Goal: Task Accomplishment & Management: Use online tool/utility

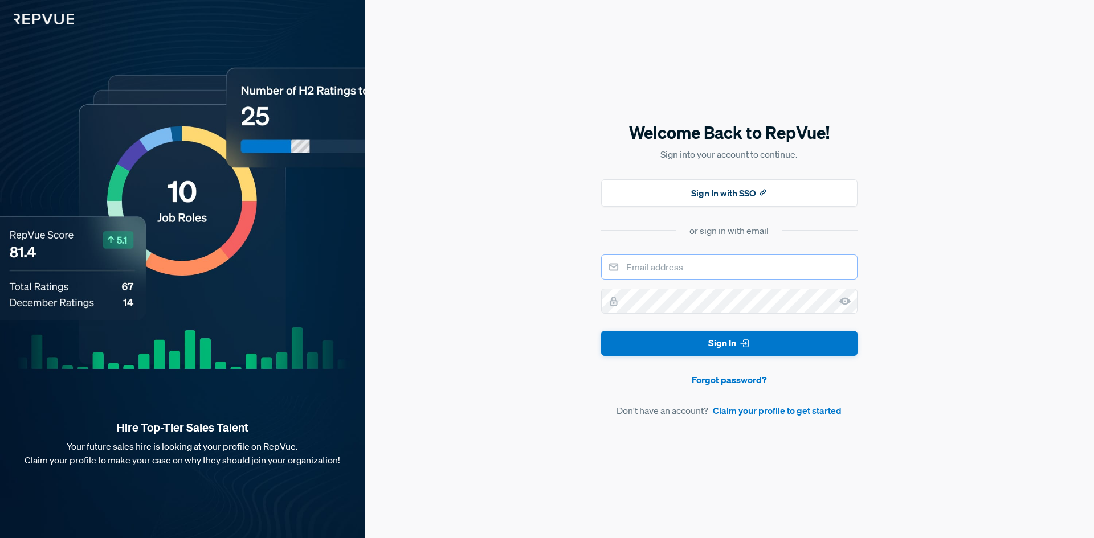
click at [720, 266] on input "email" at bounding box center [729, 267] width 256 height 25
click at [529, 211] on div "Welcome Back to RepVue! Sign into your account to continue. Sign In with SSO or…" at bounding box center [729, 269] width 729 height 538
click at [692, 269] on input "email" at bounding box center [729, 267] width 256 height 25
click at [601, 331] on button "Sign In" at bounding box center [729, 344] width 256 height 26
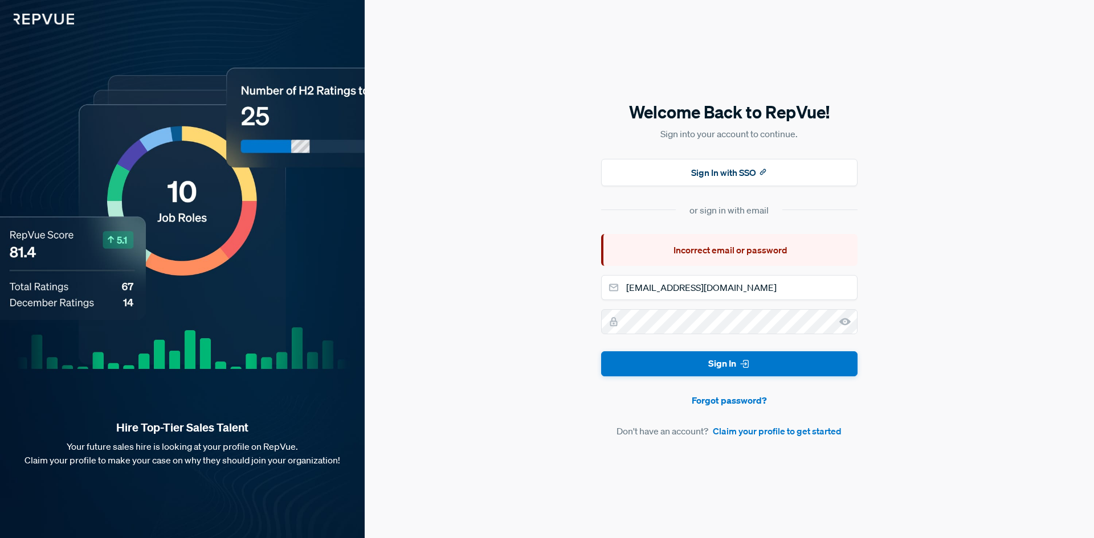
click at [843, 320] on use at bounding box center [844, 321] width 11 height 7
click at [730, 286] on input "[EMAIL_ADDRESS][DOMAIN_NAME]" at bounding box center [729, 287] width 256 height 25
type input "[EMAIL_ADDRESS][DOMAIN_NAME]"
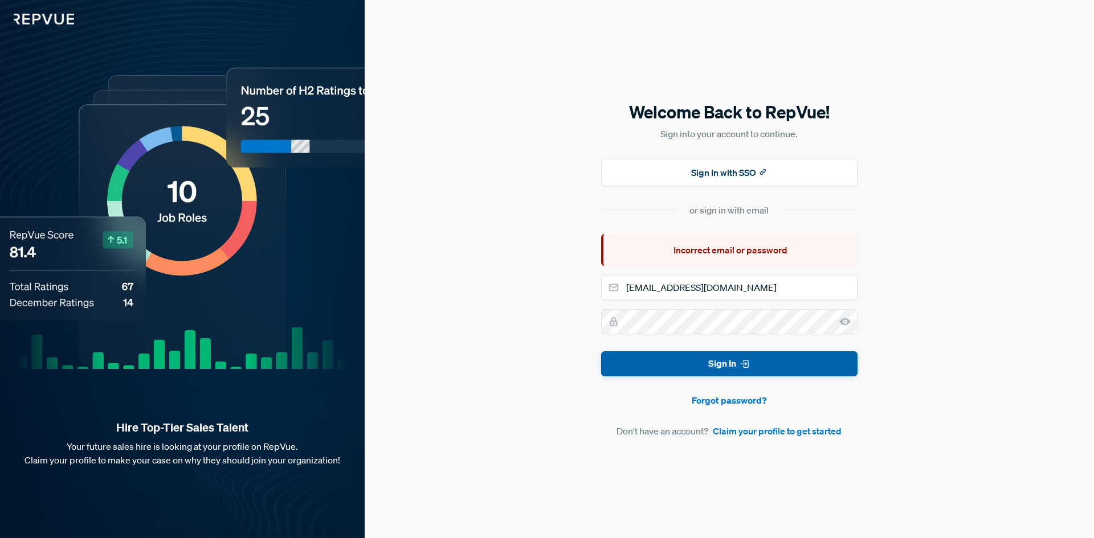
click at [732, 356] on button "Sign In" at bounding box center [729, 365] width 256 height 26
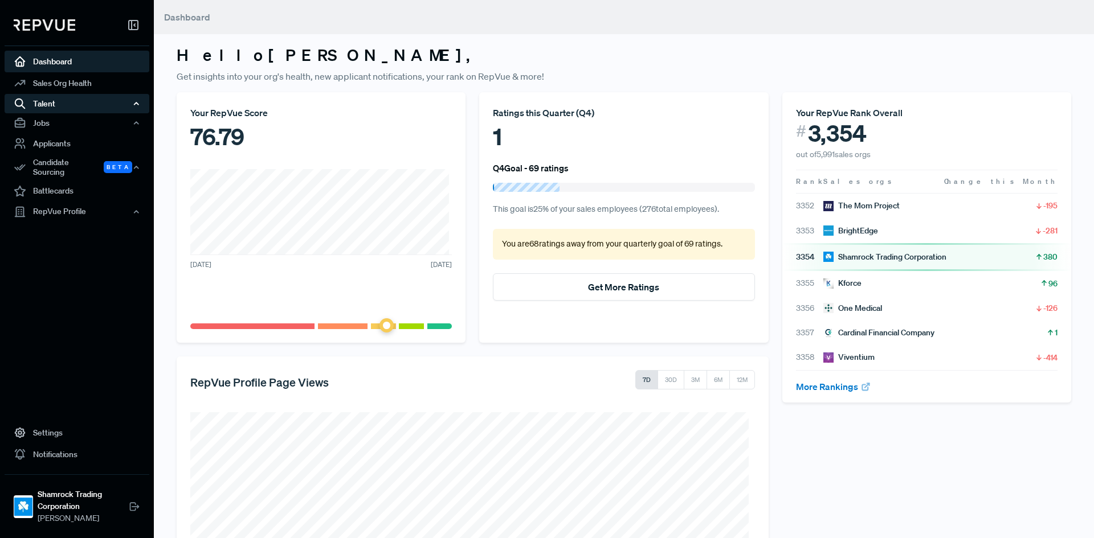
click at [60, 103] on div "Talent" at bounding box center [77, 103] width 145 height 19
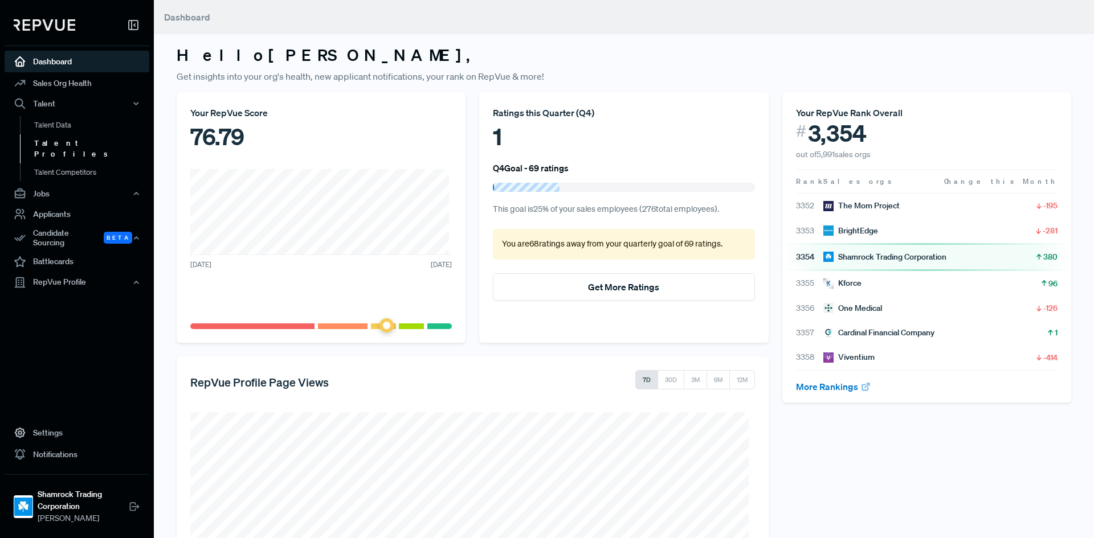
click at [58, 139] on link "Talent Profiles" at bounding box center [92, 148] width 145 height 29
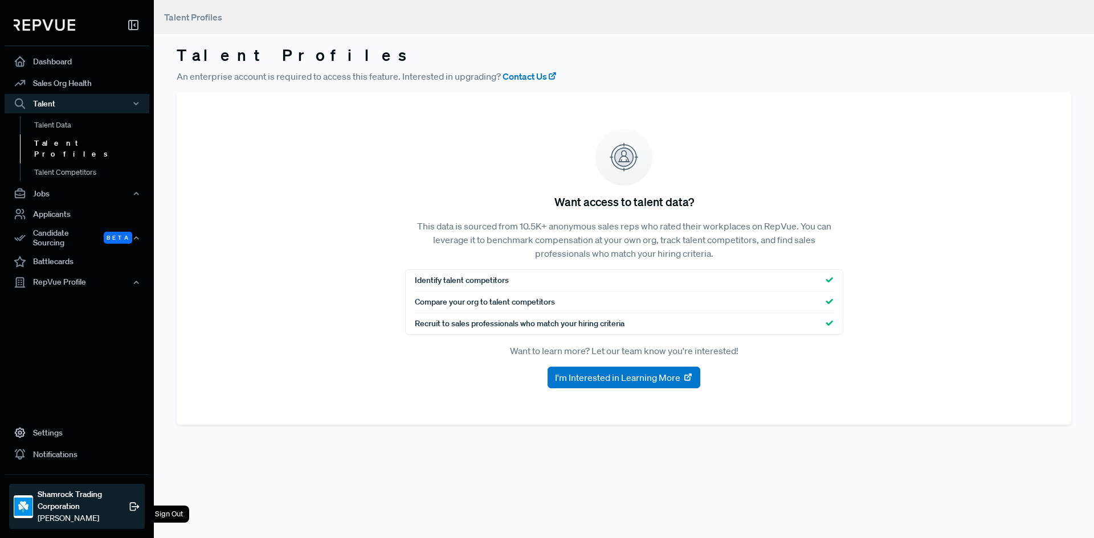
click at [70, 507] on strong "Shamrock Trading Corporation" at bounding box center [83, 501] width 91 height 24
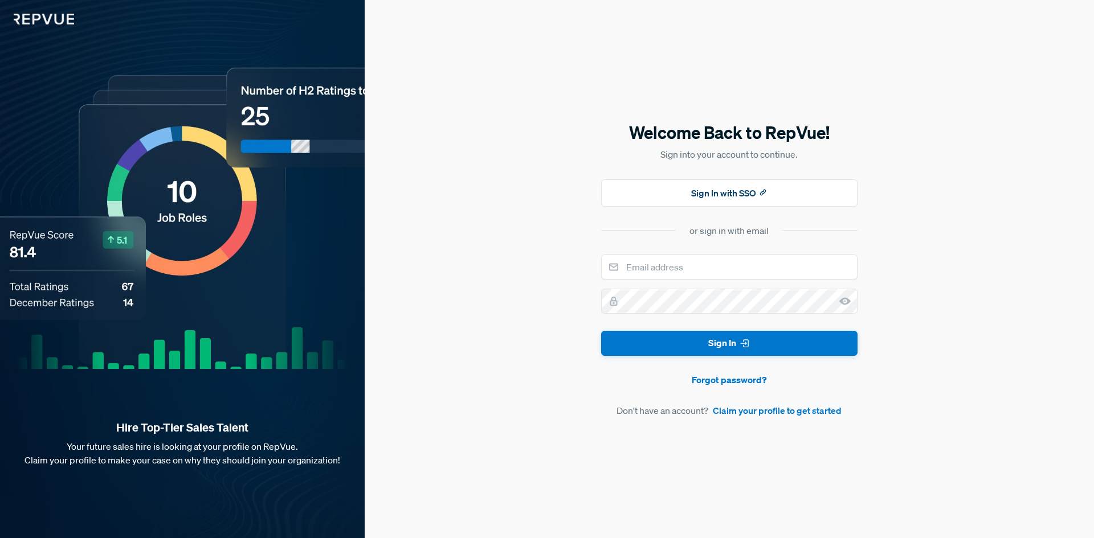
click at [576, 330] on div "Welcome Back to RepVue! Sign into your account to continue. Sign In with SSO or…" at bounding box center [729, 269] width 729 height 538
click at [672, 265] on input "email" at bounding box center [729, 267] width 256 height 25
type input "[EMAIL_ADDRESS][DOMAIN_NAME]"
click at [601, 331] on button "Sign In" at bounding box center [729, 344] width 256 height 26
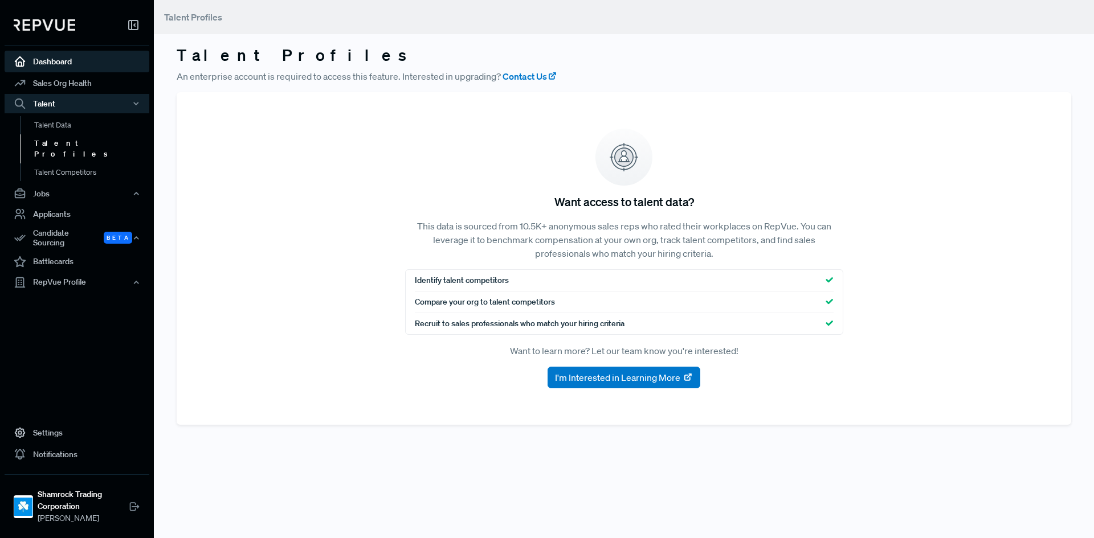
click at [66, 62] on link "Dashboard" at bounding box center [77, 62] width 145 height 22
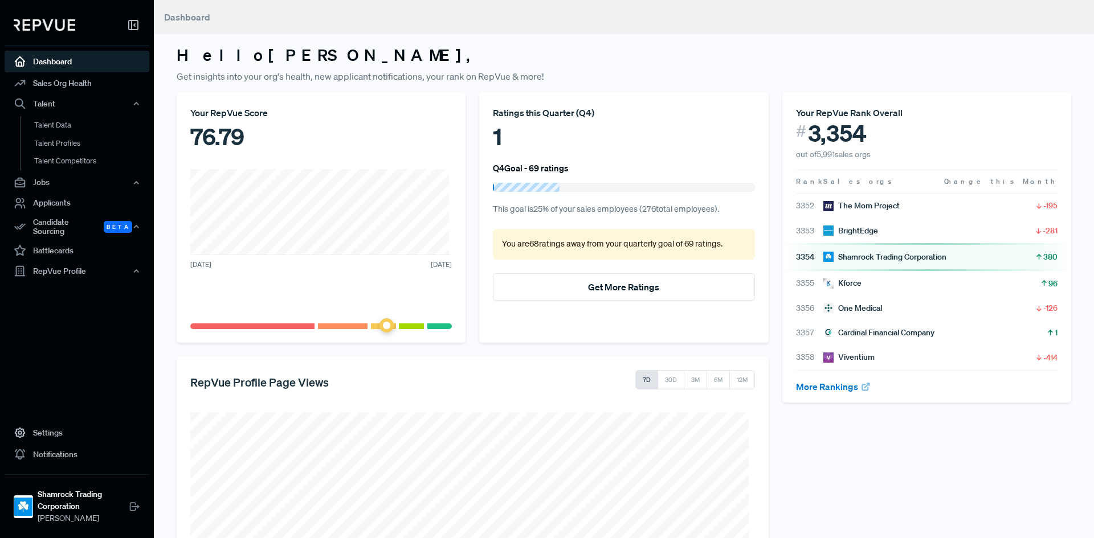
click at [134, 18] on icon at bounding box center [133, 25] width 14 height 14
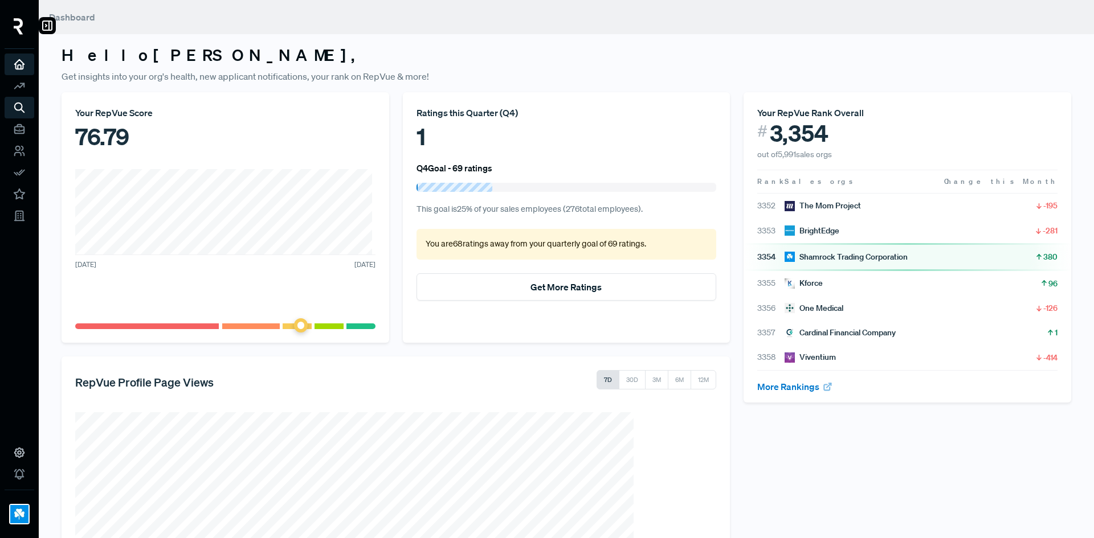
click at [15, 24] on img at bounding box center [19, 26] width 10 height 17
click at [52, 24] on use at bounding box center [47, 25] width 9 height 9
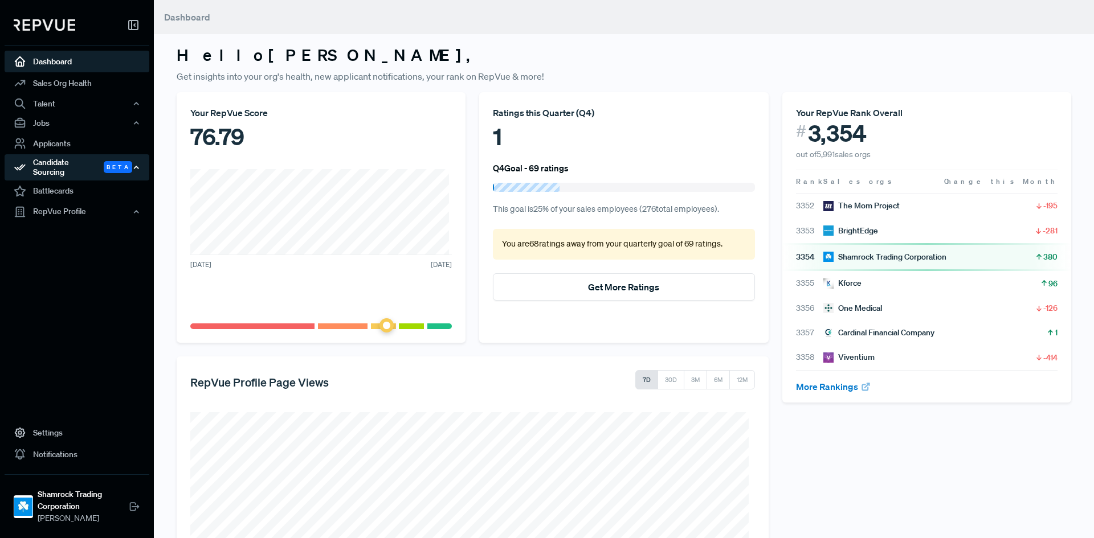
click at [55, 168] on div "Candidate Sourcing Beta" at bounding box center [77, 167] width 145 height 26
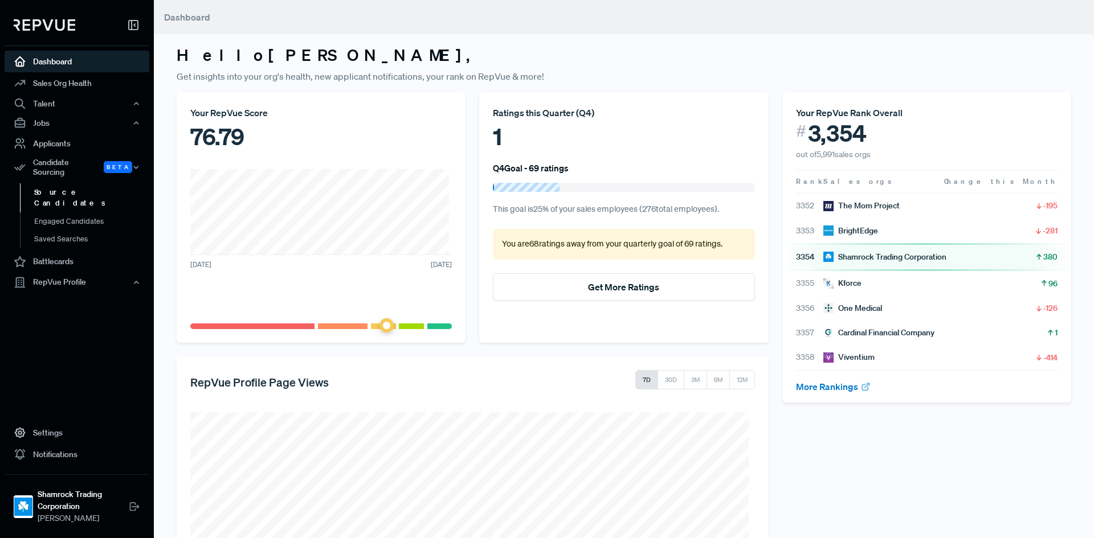
click at [52, 184] on link "Source Candidates" at bounding box center [92, 197] width 145 height 29
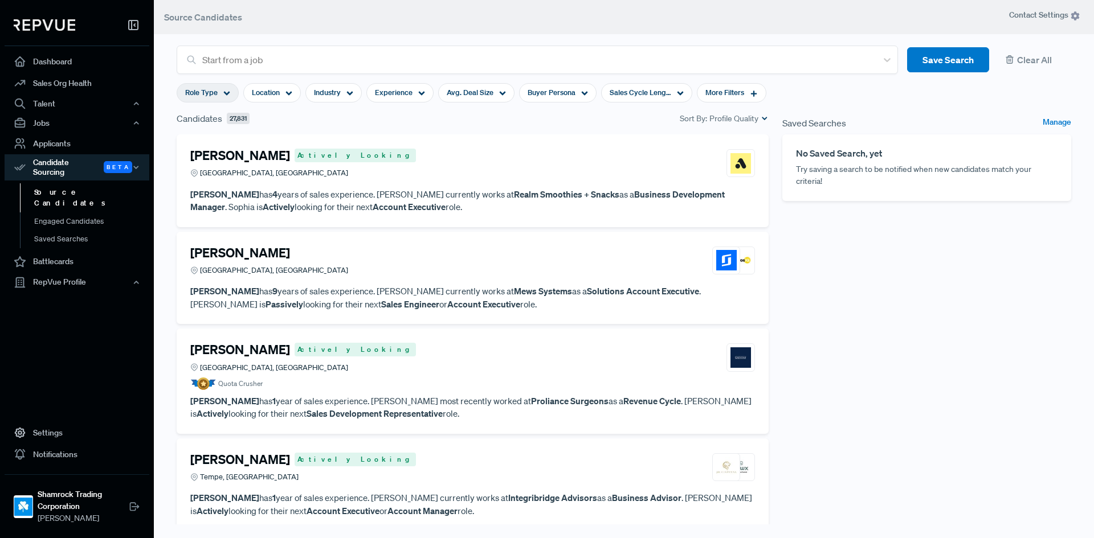
click at [216, 92] on span "Role Type" at bounding box center [201, 92] width 32 height 11
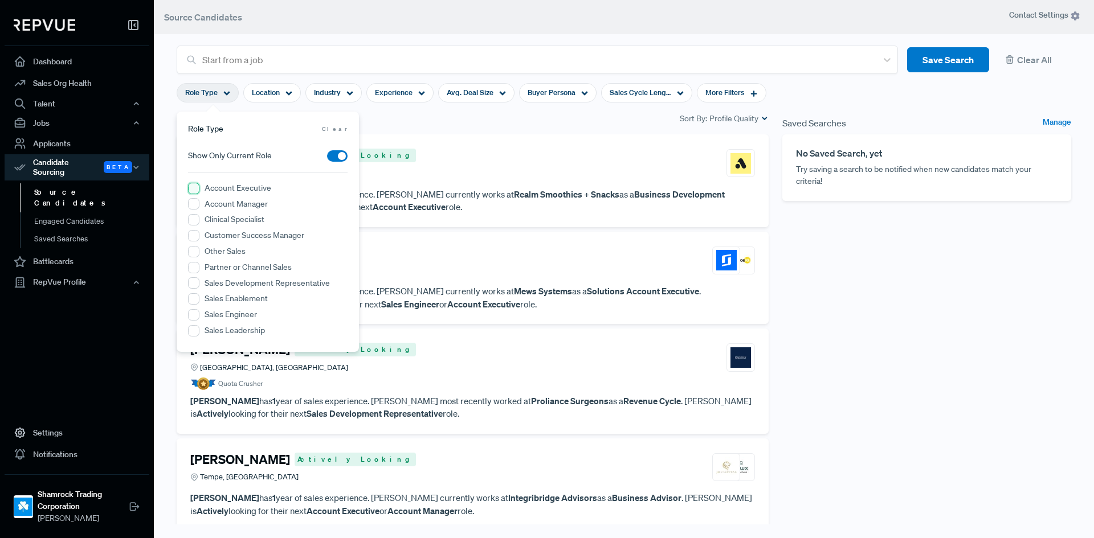
click at [196, 192] on Executive "Account Executive" at bounding box center [193, 188] width 11 height 11
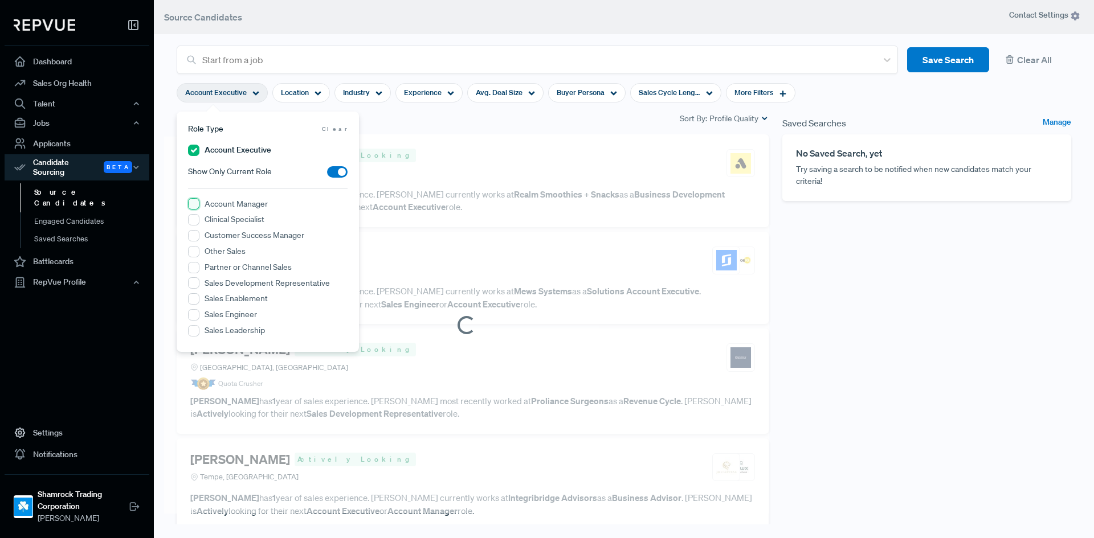
click at [192, 203] on Manager "Account Manager" at bounding box center [193, 203] width 11 height 11
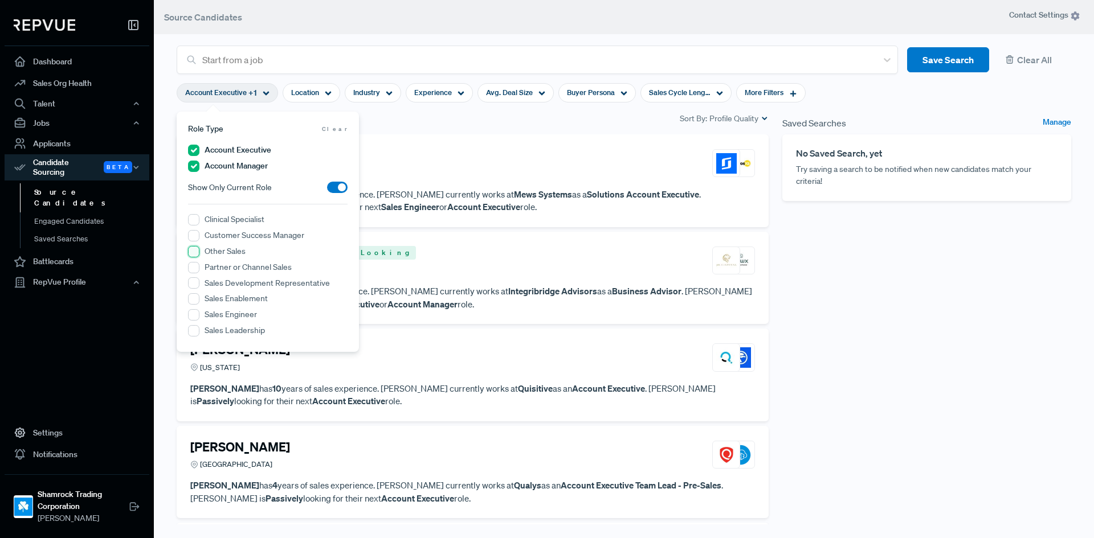
click at [196, 251] on Sales "Other Sales" at bounding box center [193, 251] width 11 height 11
click at [194, 299] on Enablement "Sales Enablement" at bounding box center [193, 298] width 11 height 11
click at [195, 299] on Representative "Sales Development Representative" at bounding box center [193, 298] width 11 height 11
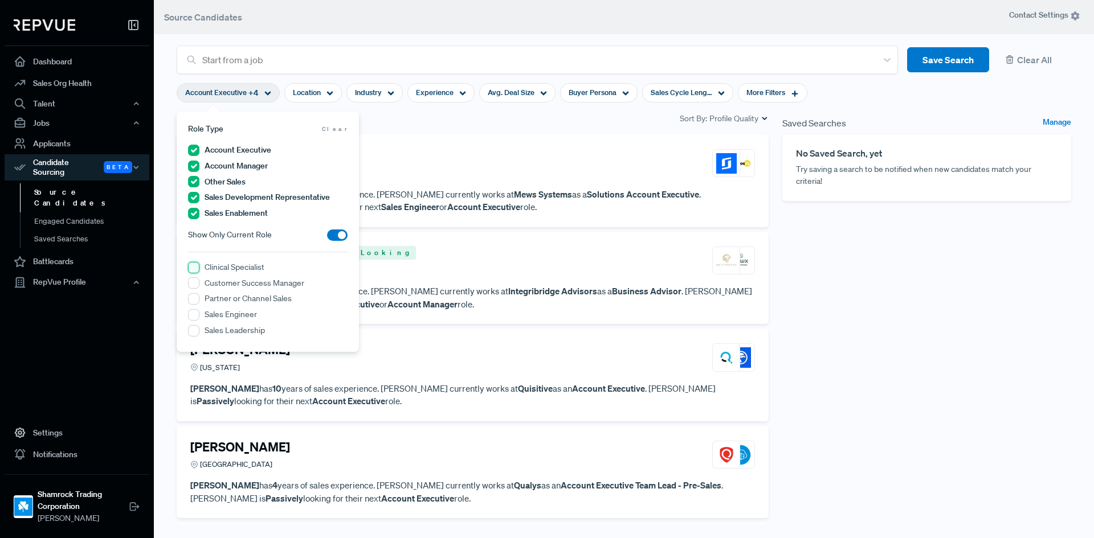
click at [193, 269] on Specialist "Clinical Specialist" at bounding box center [193, 267] width 11 height 11
click at [331, 251] on span at bounding box center [337, 251] width 21 height 11
click at [327, 254] on input "checkbox" at bounding box center [327, 254] width 0 height 0
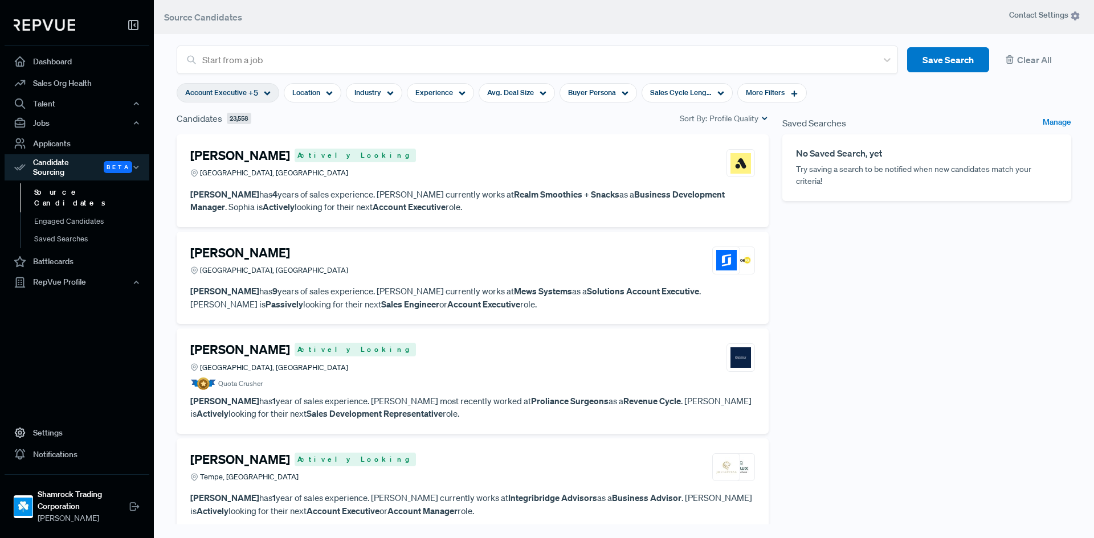
click at [833, 322] on div "Saved Searches Manage No Saved Search, yet Try saving a search to be notified w…" at bounding box center [926, 327] width 303 height 430
click at [311, 81] on section "Account Executive + 5 Location Industry Experience Avg. Deal Size Buyer Persona…" at bounding box center [492, 93] width 630 height 38
click at [310, 84] on div "Location" at bounding box center [313, 92] width 58 height 19
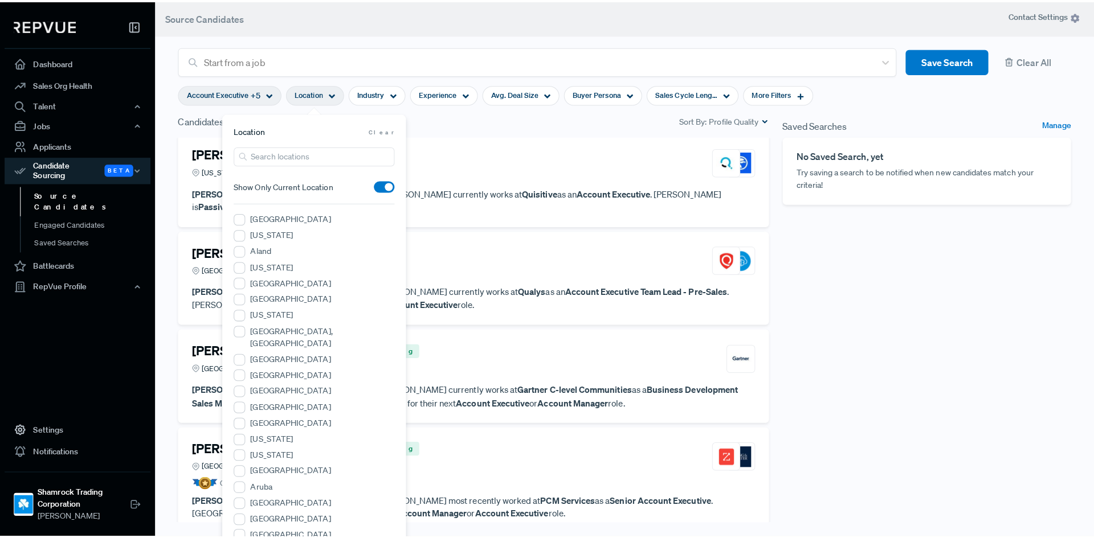
scroll to position [513, 0]
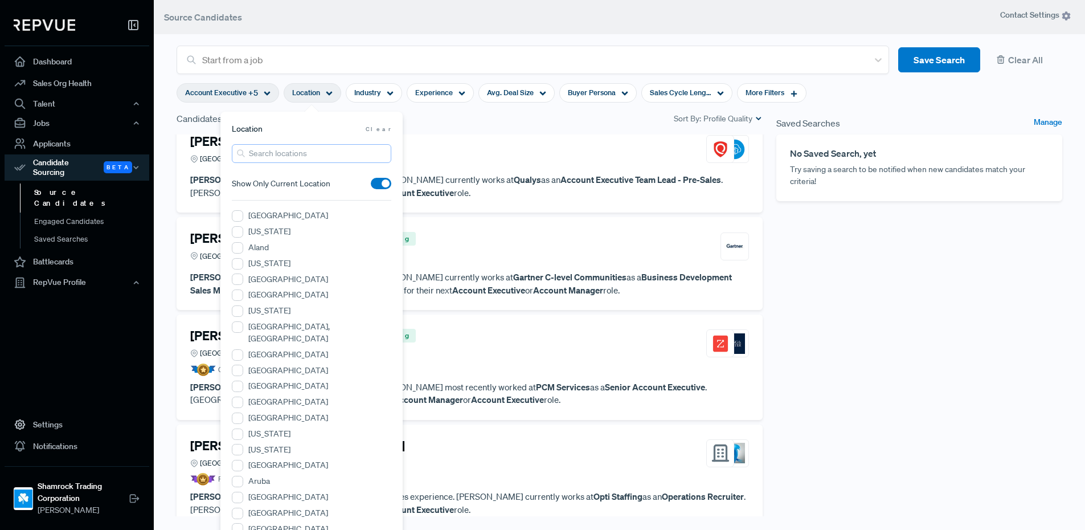
click at [295, 157] on input "search" at bounding box center [312, 153] width 160 height 19
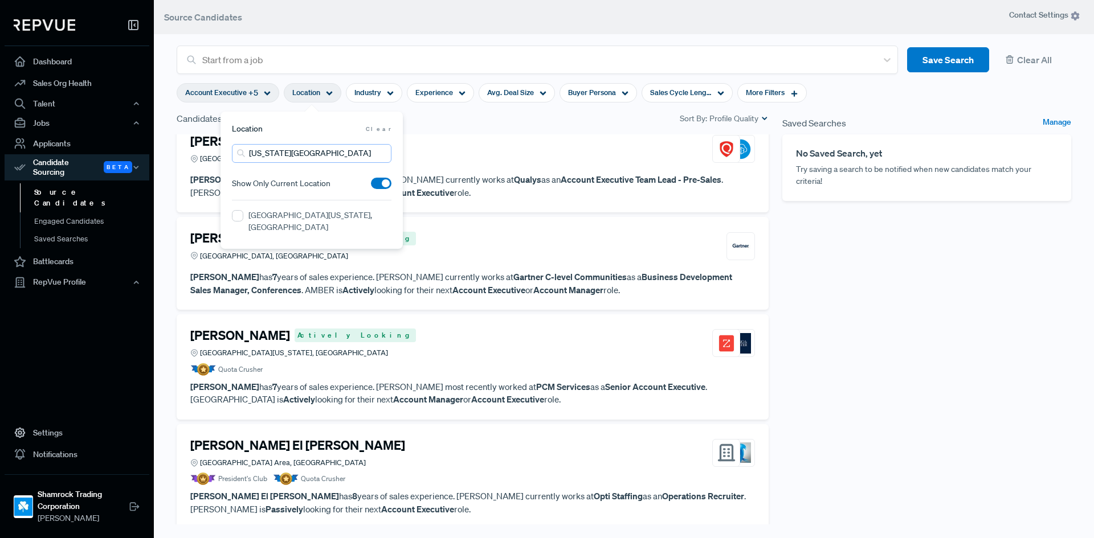
type input "[US_STATE][GEOGRAPHIC_DATA]"
click at [274, 214] on label "[GEOGRAPHIC_DATA][US_STATE], [GEOGRAPHIC_DATA]" at bounding box center [319, 222] width 143 height 24
click at [243, 214] on MO "[GEOGRAPHIC_DATA][US_STATE], [GEOGRAPHIC_DATA]" at bounding box center [237, 215] width 11 height 11
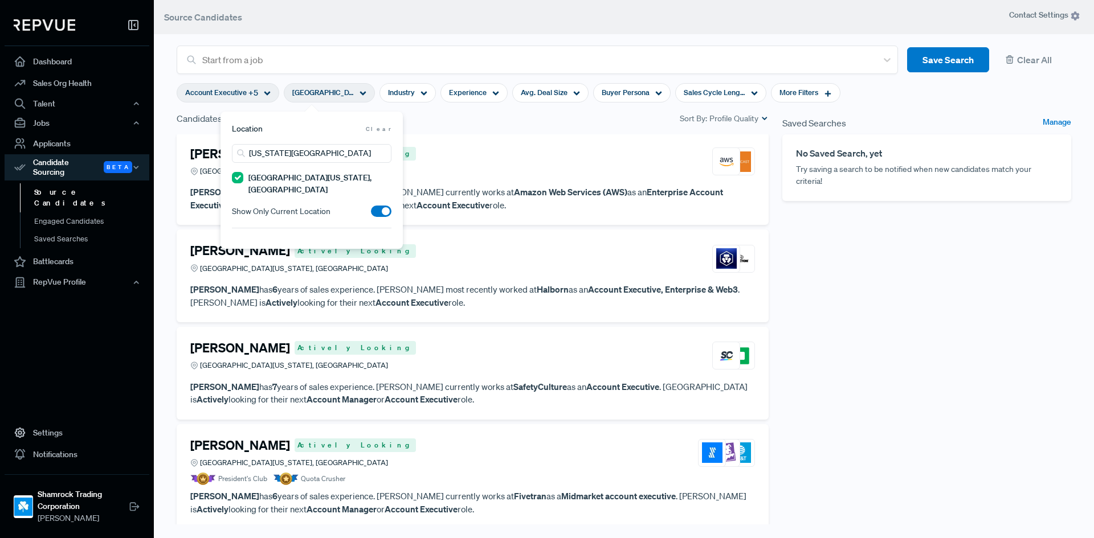
scroll to position [525, 0]
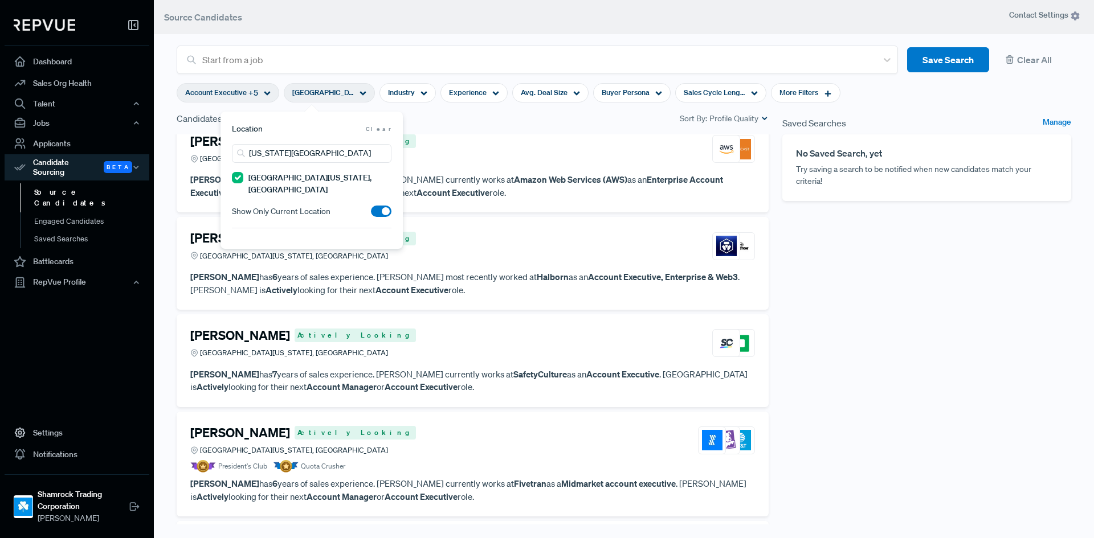
click at [497, 146] on div "[PERSON_NAME] Actively Looking [GEOGRAPHIC_DATA][US_STATE], [GEOGRAPHIC_DATA]" at bounding box center [472, 149] width 565 height 31
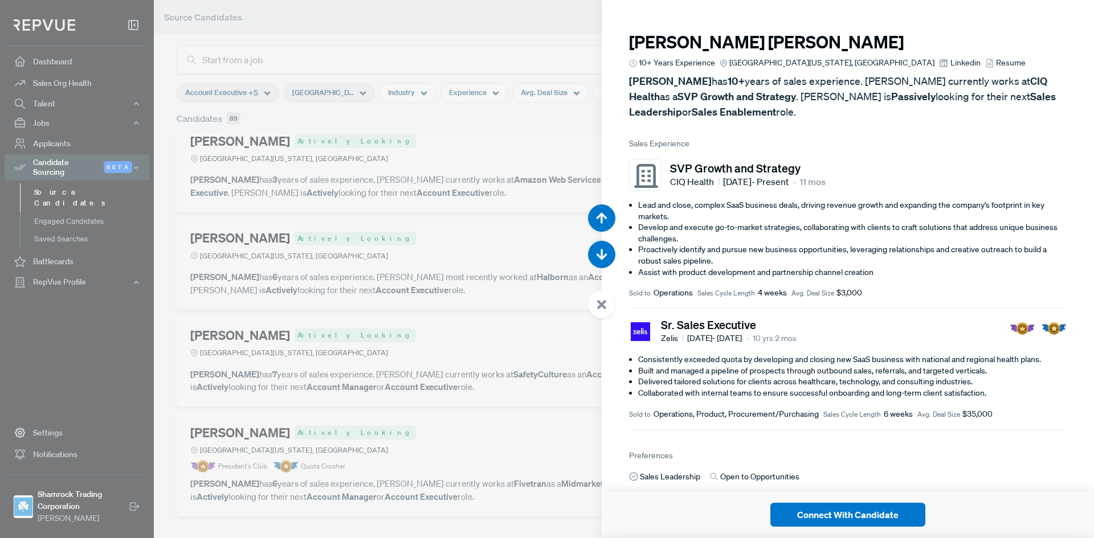
scroll to position [2692, 0]
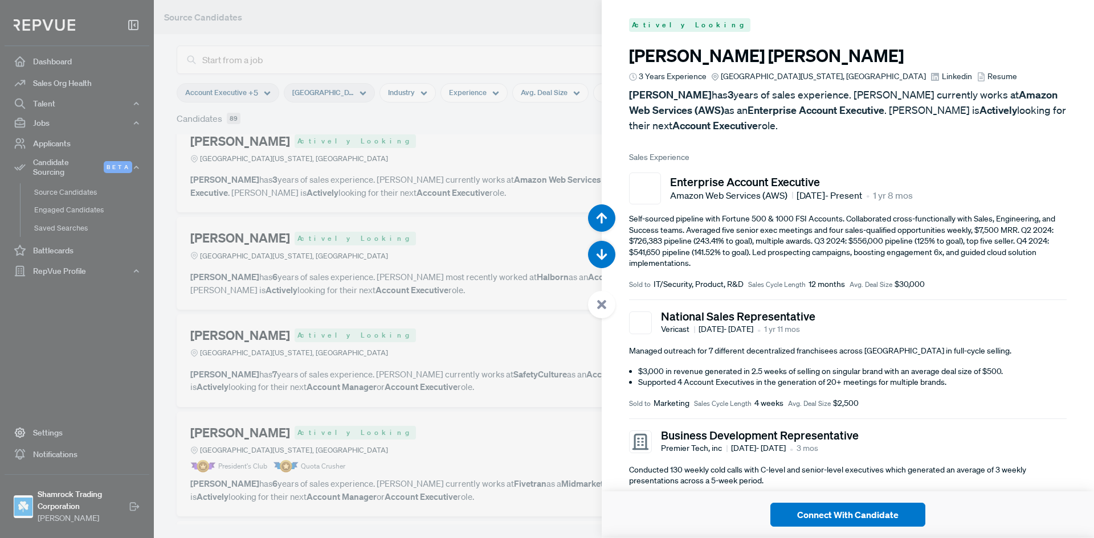
click at [487, 139] on div at bounding box center [547, 269] width 1094 height 538
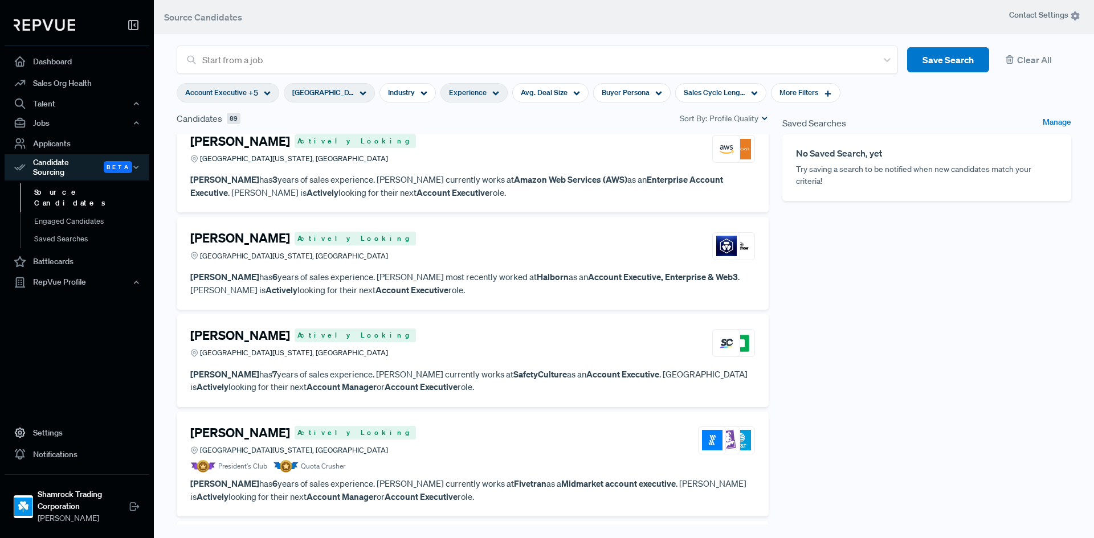
click at [477, 95] on span "Experience" at bounding box center [468, 92] width 38 height 11
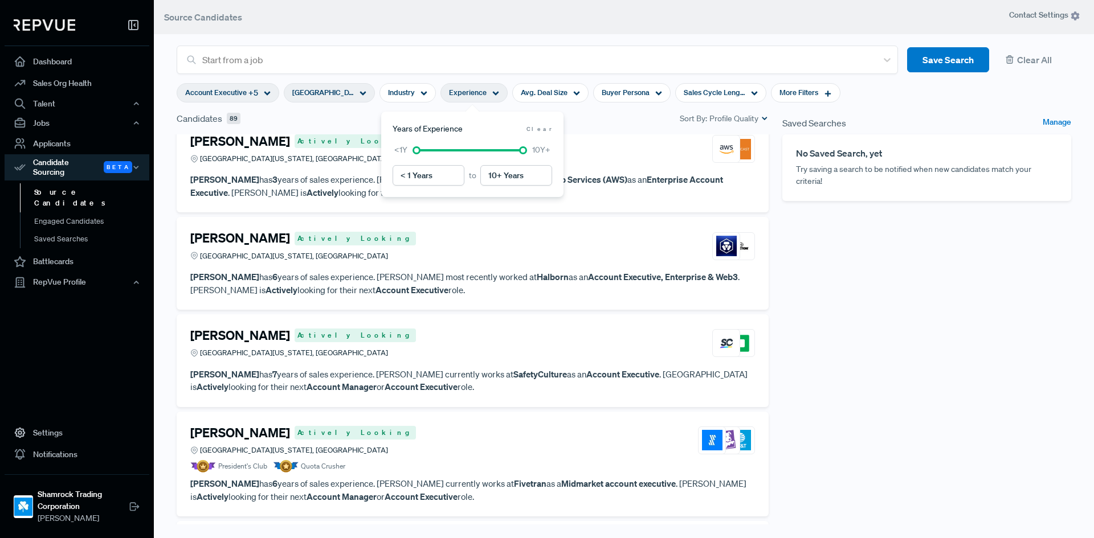
click at [930, 279] on div "Saved Searches Manage No Saved Search, yet Try saving a search to be notified w…" at bounding box center [926, 327] width 303 height 430
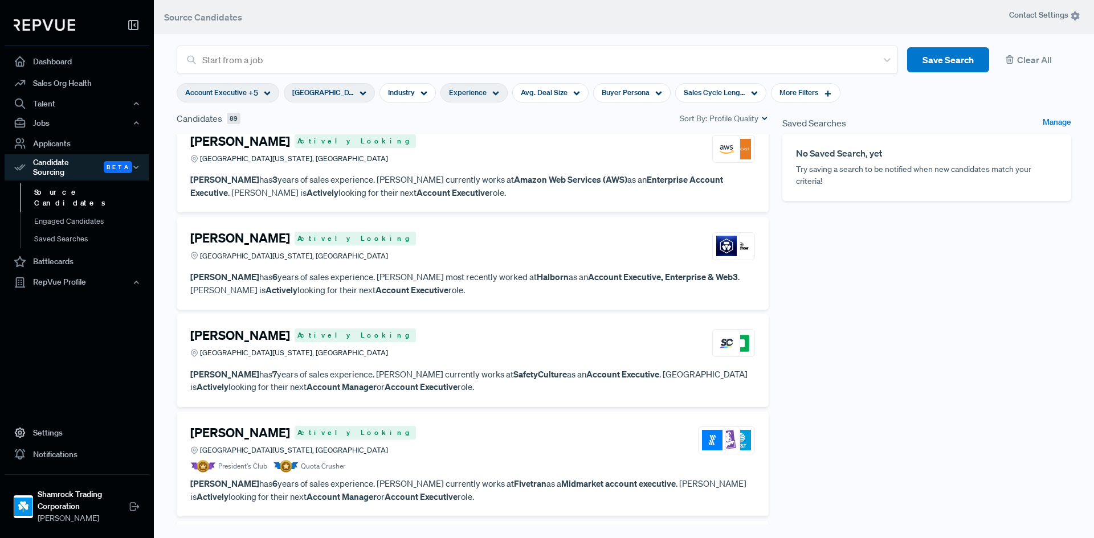
click at [472, 92] on span "Experience" at bounding box center [468, 92] width 38 height 11
click at [819, 238] on div "Saved Searches Manage No Saved Search, yet Try saving a search to be notified w…" at bounding box center [926, 327] width 303 height 430
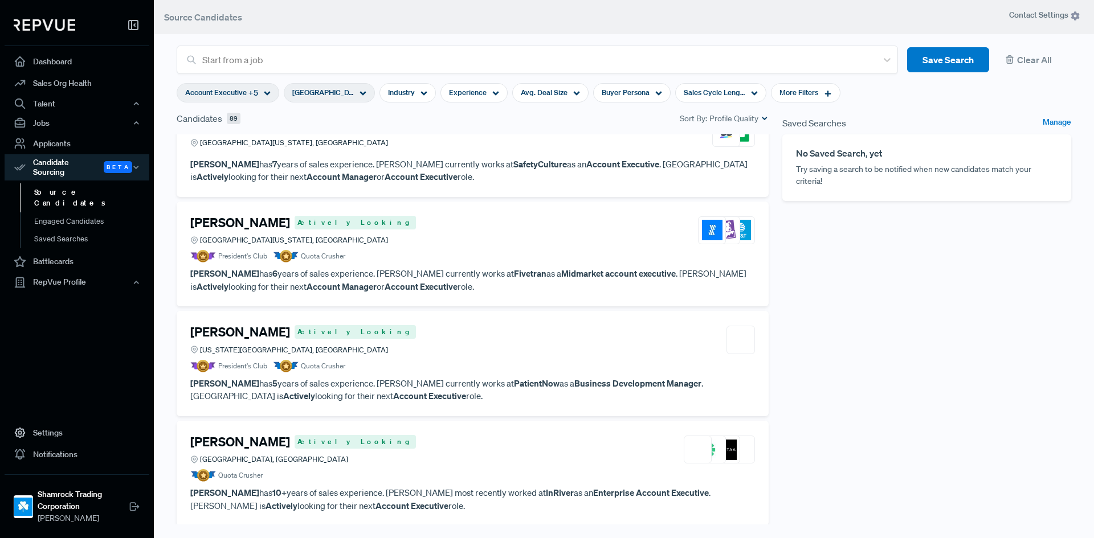
scroll to position [753, 0]
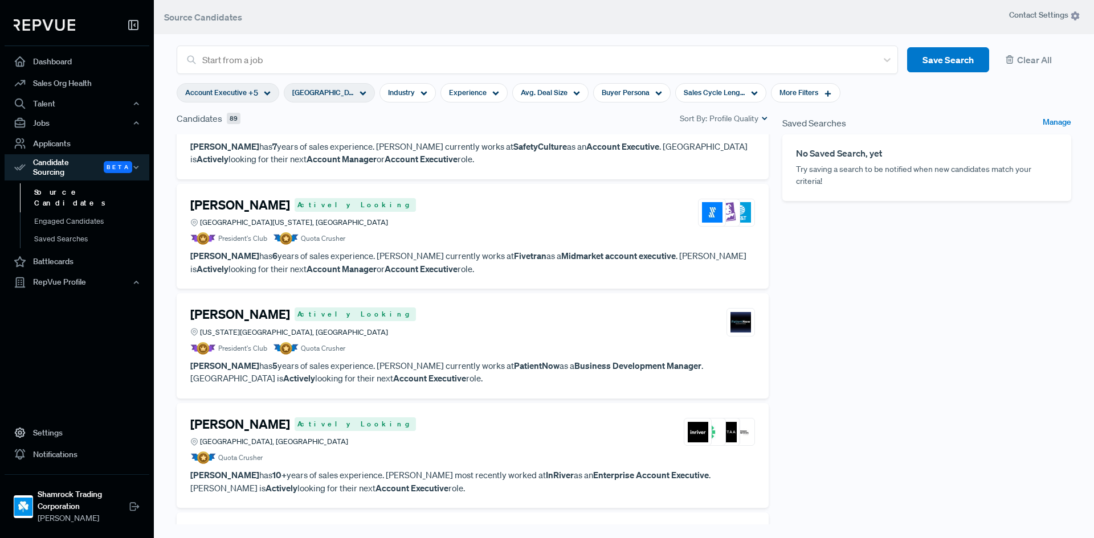
click at [252, 228] on article "[PERSON_NAME] Actively Looking [GEOGRAPHIC_DATA][US_STATE], MO President's Club…" at bounding box center [472, 222] width 565 height 48
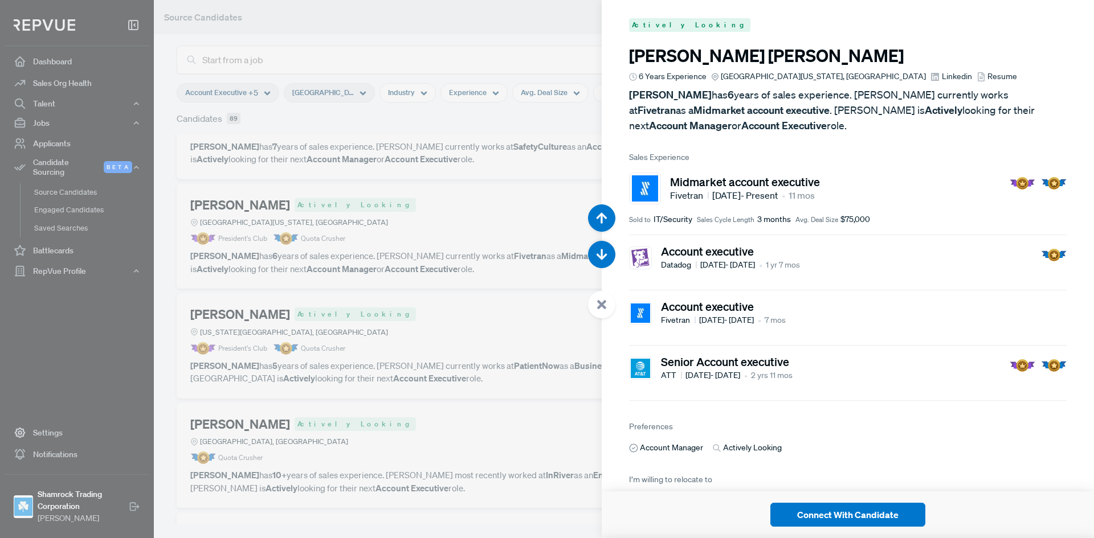
click at [469, 363] on div at bounding box center [547, 269] width 1094 height 538
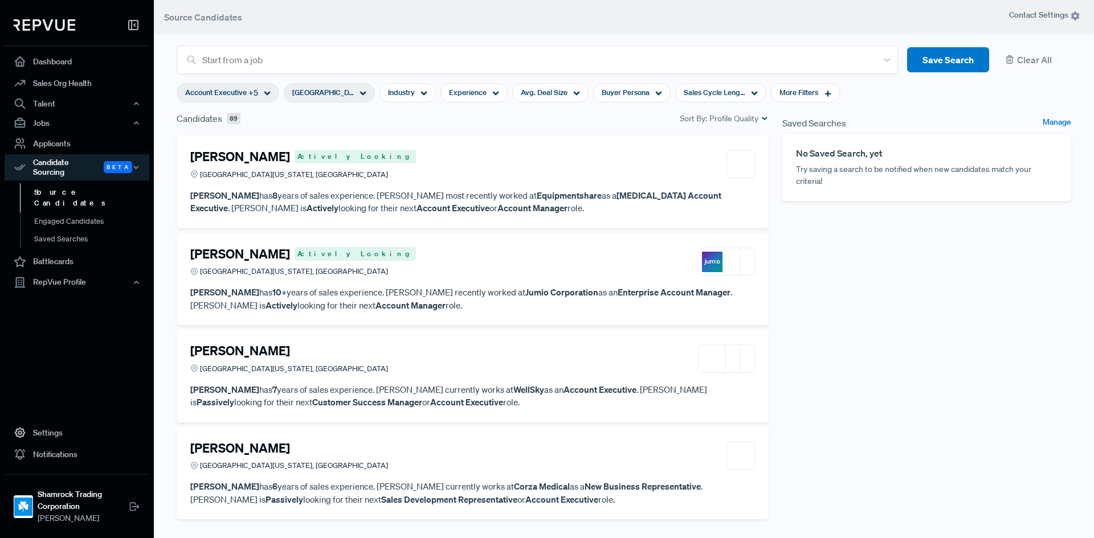
scroll to position [2221, 0]
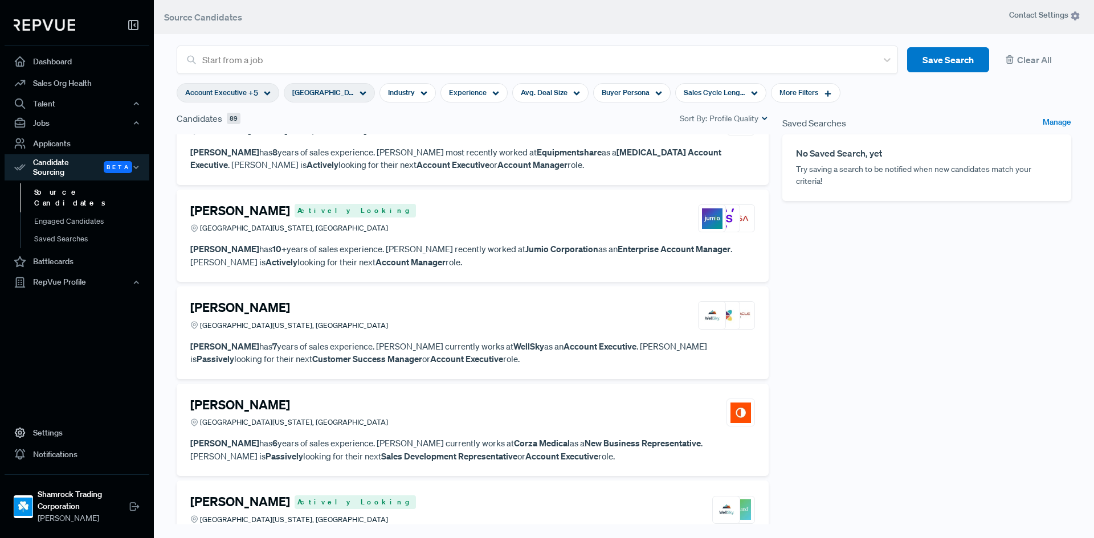
click at [906, 273] on div "Saved Searches Manage No Saved Search, yet Try saving a search to be notified w…" at bounding box center [926, 327] width 303 height 430
